Goal: Obtain resource: Download file/media

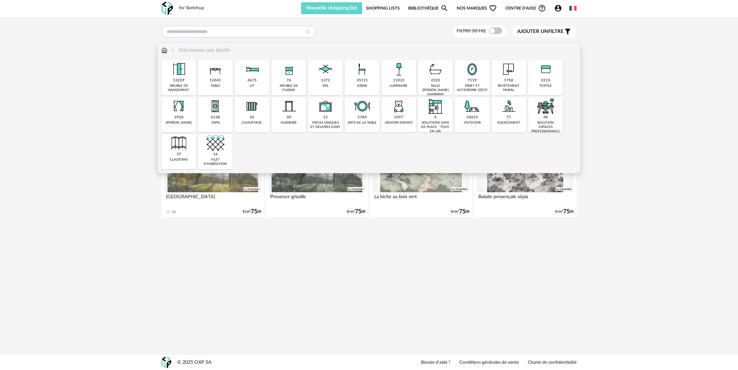
click at [510, 76] on img at bounding box center [509, 69] width 18 height 18
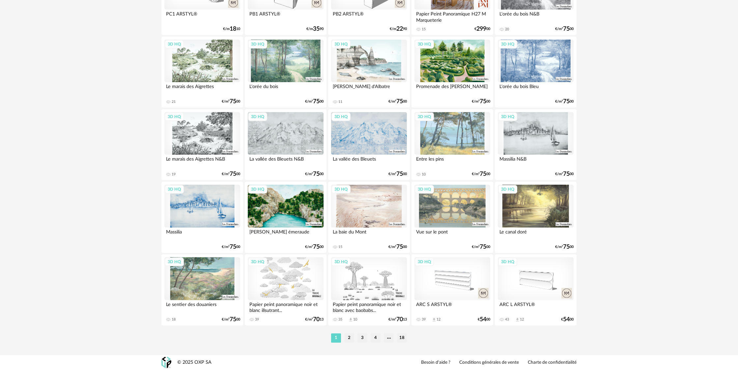
scroll to position [1224, 0]
click at [351, 339] on li "2" at bounding box center [349, 337] width 10 height 9
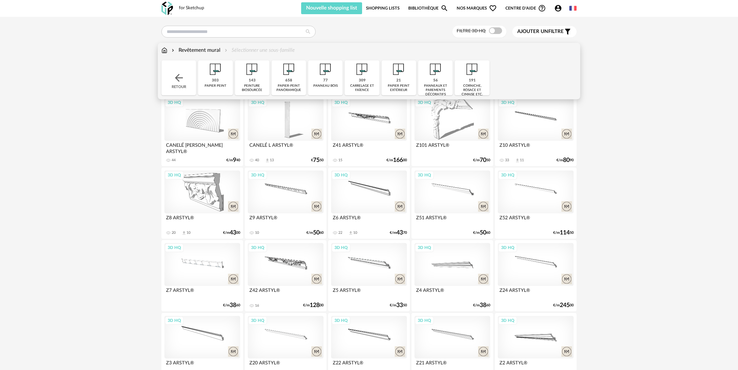
click at [360, 84] on div "carrelage et faïence" at bounding box center [362, 88] width 31 height 9
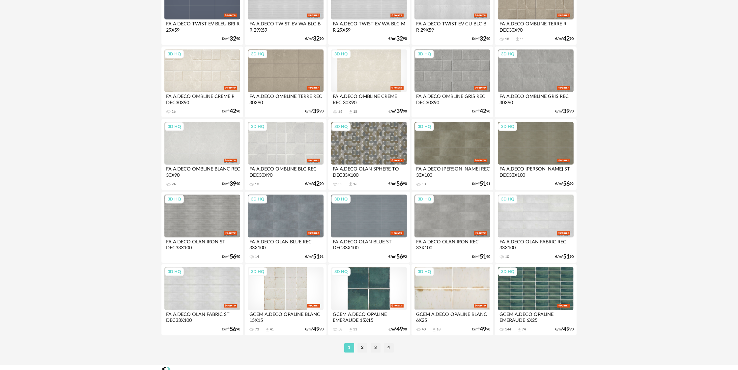
scroll to position [1224, 0]
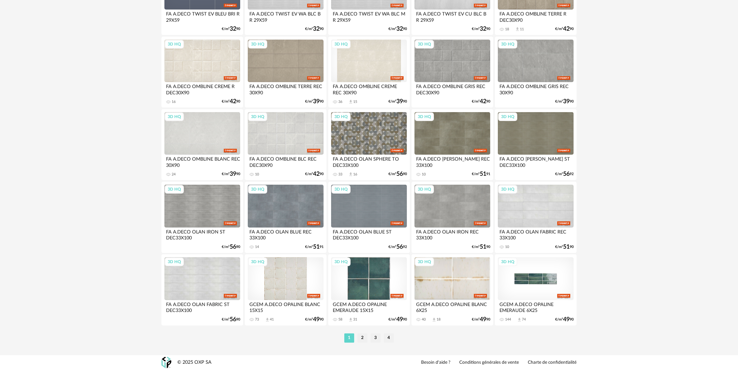
click at [529, 286] on div "3D HQ" at bounding box center [536, 278] width 76 height 43
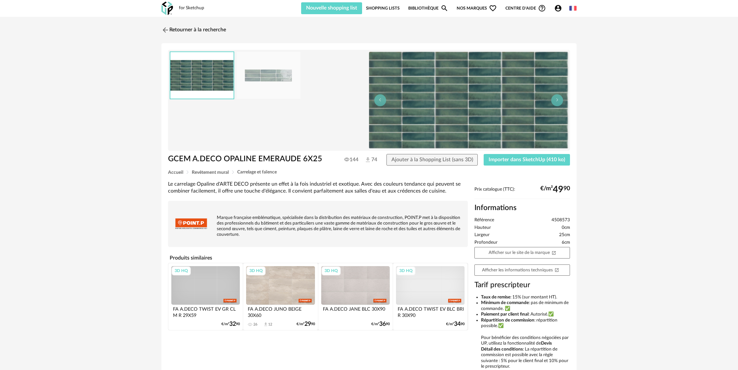
scroll to position [7, 0]
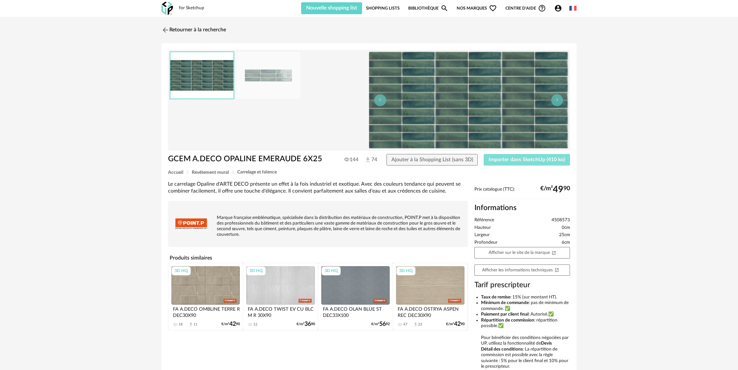
click at [534, 161] on span "Importer dans SketchUp (410 ko)" at bounding box center [527, 159] width 76 height 5
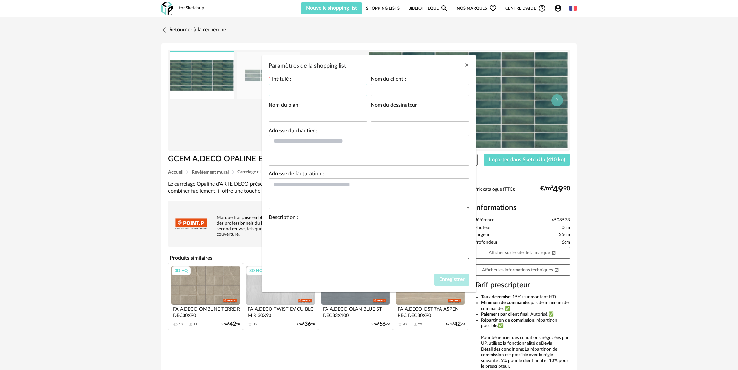
click at [320, 90] on input "Paramètres de la shopping list" at bounding box center [318, 90] width 99 height 12
type input "**********"
click at [447, 282] on span "Enregistrer" at bounding box center [451, 278] width 25 height 5
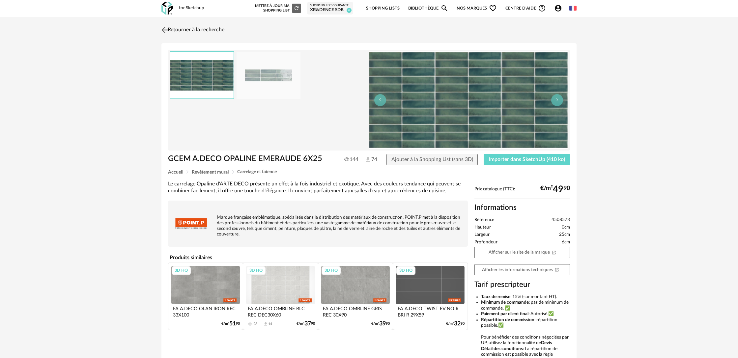
click at [197, 31] on link "Retourner à la recherche" at bounding box center [192, 30] width 65 height 14
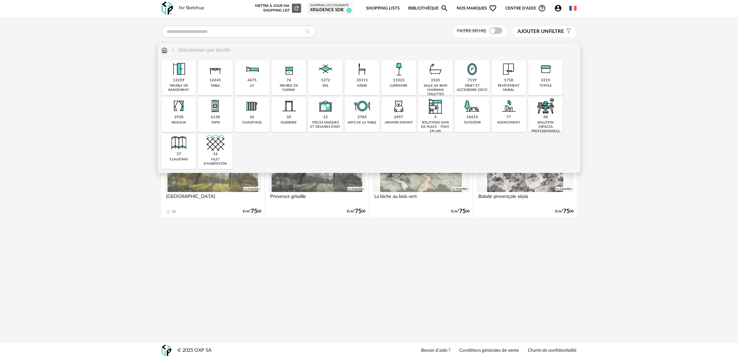
click at [509, 83] on div "1758 revêtement mural" at bounding box center [509, 77] width 35 height 35
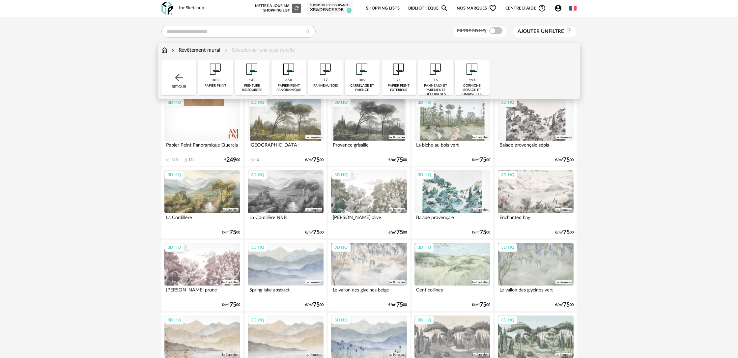
click at [267, 49] on div "Revêtement mural Sélectionner une sous-famille" at bounding box center [227, 50] width 133 height 8
click at [353, 82] on div "309 [GEOGRAPHIC_DATA] et faïence" at bounding box center [362, 77] width 35 height 35
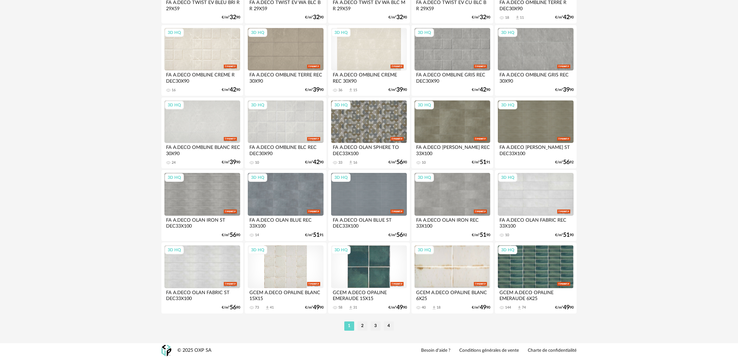
scroll to position [1235, 0]
click at [360, 327] on li "2" at bounding box center [363, 326] width 10 height 9
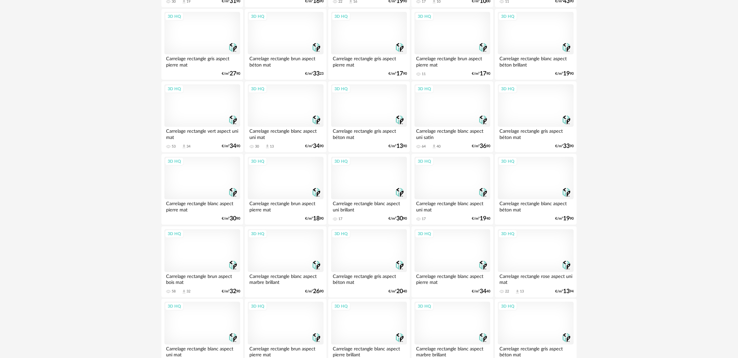
scroll to position [1235, 0]
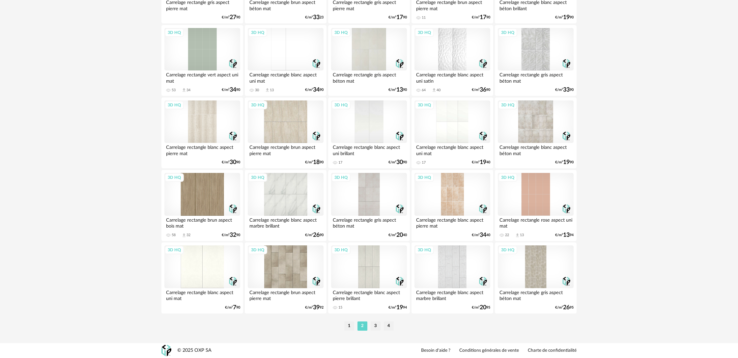
click at [376, 328] on li "3" at bounding box center [376, 326] width 10 height 9
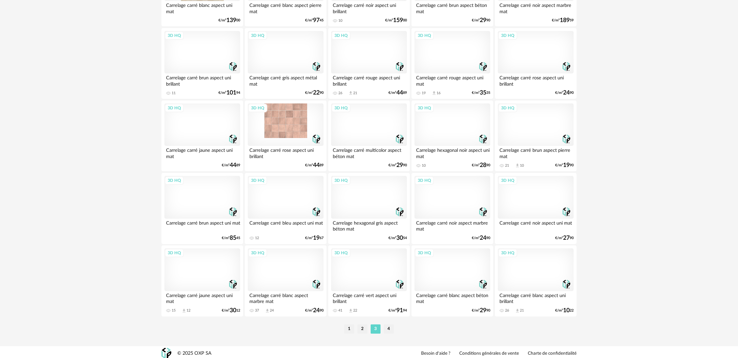
scroll to position [1235, 0]
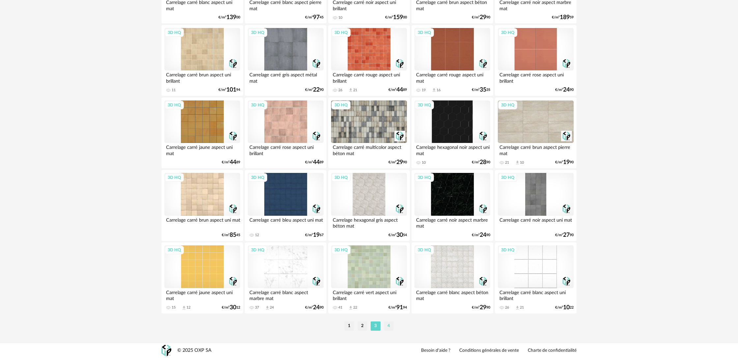
click at [388, 327] on li "4" at bounding box center [389, 326] width 10 height 9
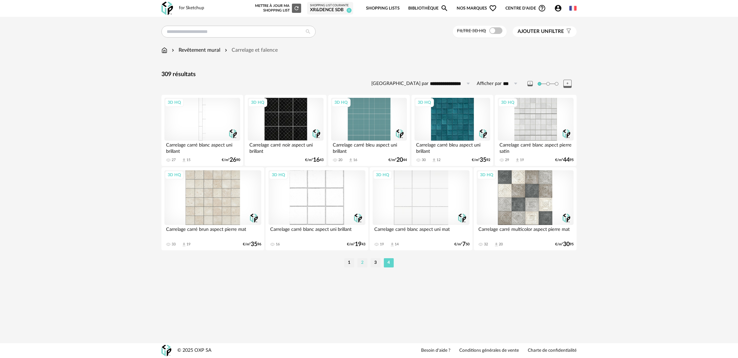
click at [360, 264] on li "2" at bounding box center [363, 262] width 10 height 9
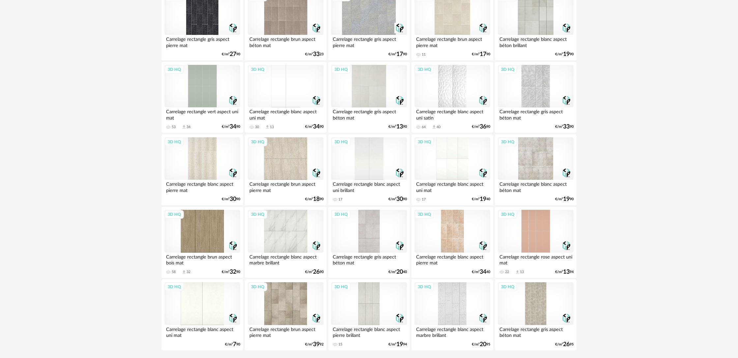
scroll to position [1235, 0]
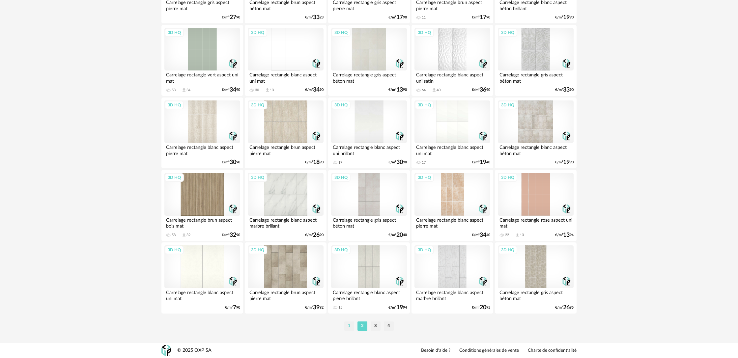
click at [352, 327] on li "1" at bounding box center [349, 326] width 10 height 9
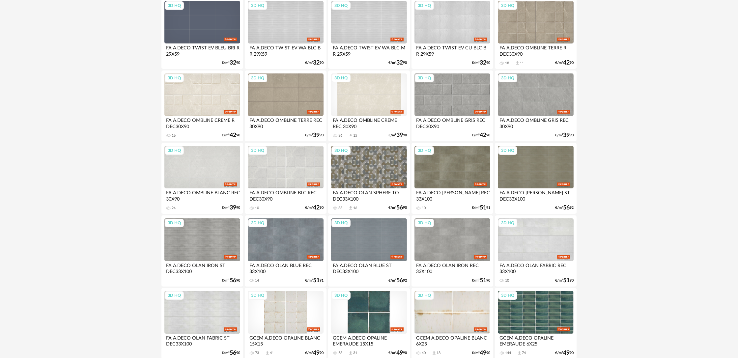
scroll to position [1235, 0]
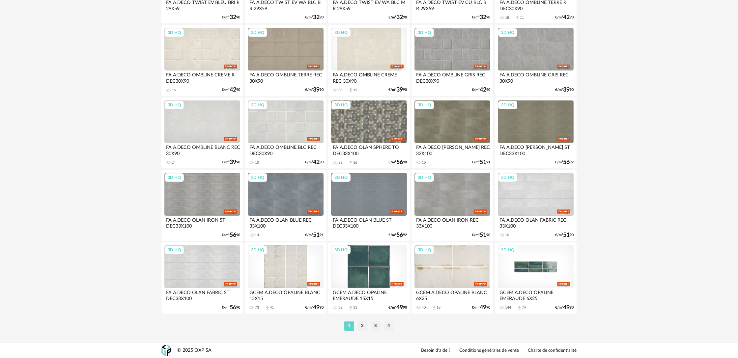
click at [554, 277] on div "3D HQ" at bounding box center [536, 266] width 76 height 43
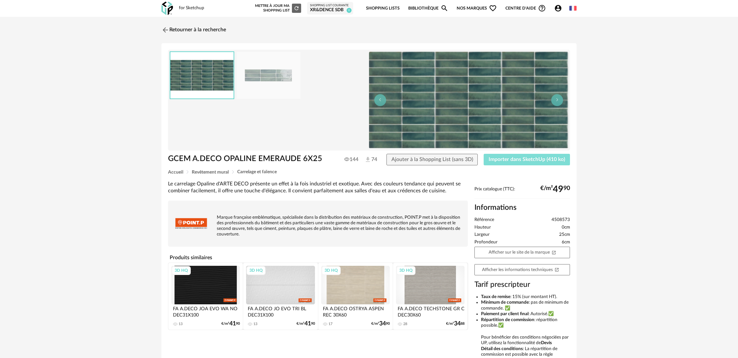
click at [519, 161] on span "Importer dans SketchUp (410 ko)" at bounding box center [527, 159] width 76 height 5
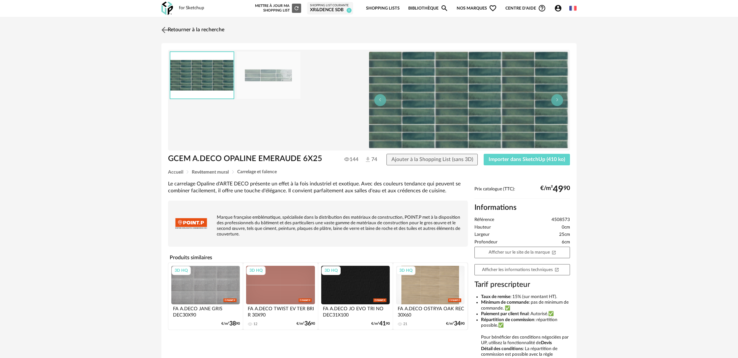
click at [212, 30] on link "Retourner à la recherche" at bounding box center [192, 30] width 65 height 14
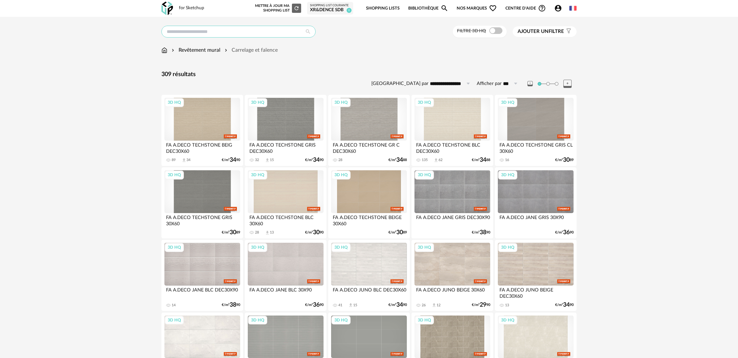
click at [184, 32] on input "text" at bounding box center [238, 32] width 154 height 12
type input "*********"
type input "**********"
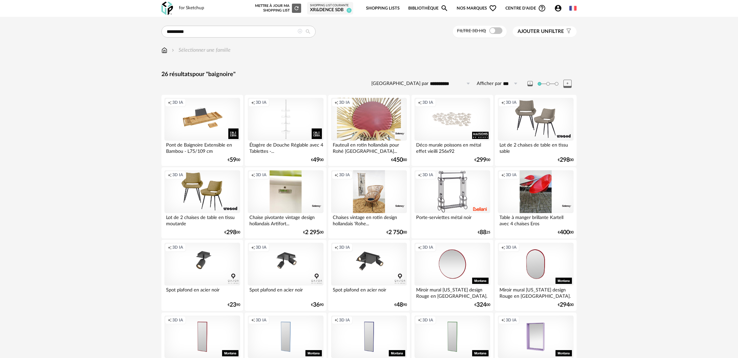
click at [188, 51] on div "Sélectionner une famille" at bounding box center [200, 50] width 60 height 8
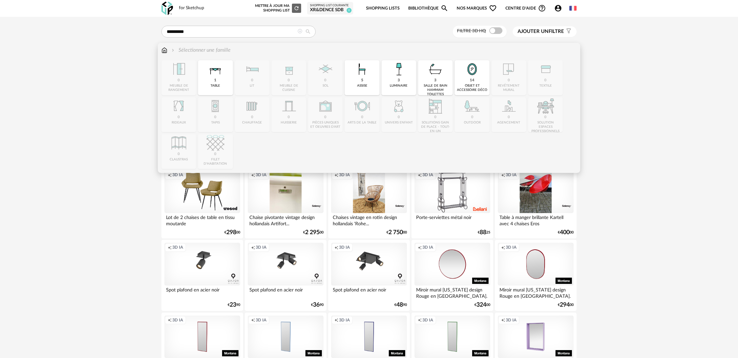
click at [435, 85] on div "salle de bain hammam toilettes" at bounding box center [435, 90] width 31 height 13
